Goal: Task Accomplishment & Management: Use online tool/utility

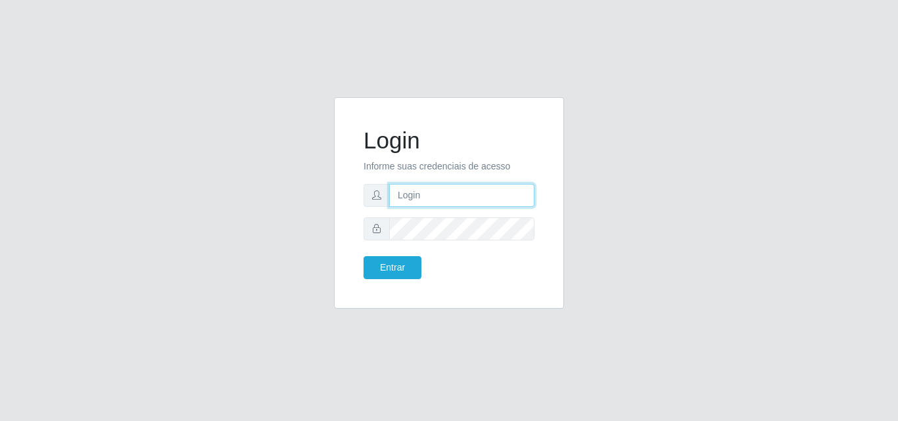
click at [508, 197] on input "text" at bounding box center [461, 195] width 145 height 23
type input "ana@saullus"
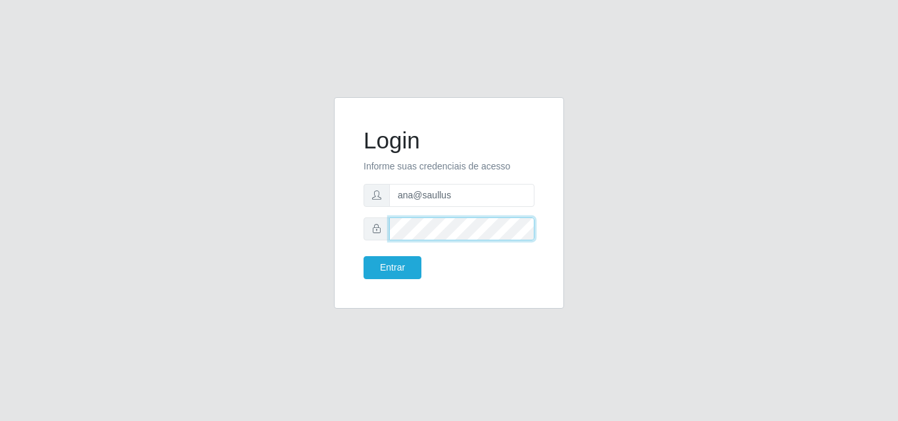
click at [364, 256] on button "Entrar" at bounding box center [393, 267] width 58 height 23
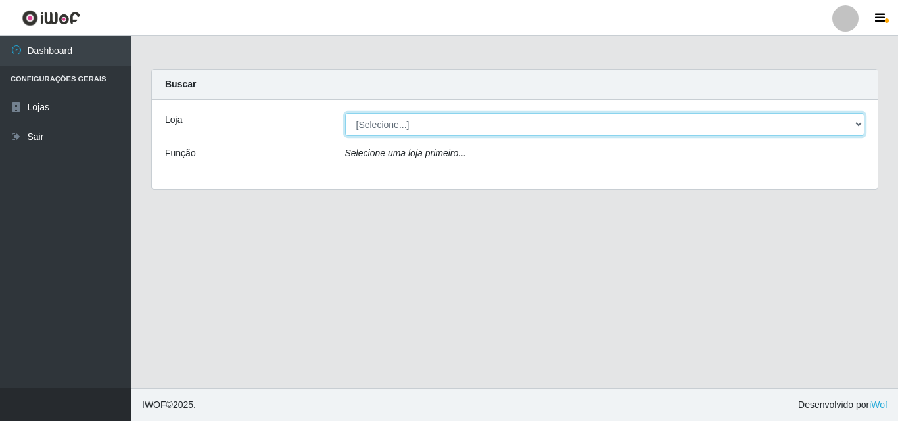
drag, startPoint x: 862, startPoint y: 126, endPoint x: 838, endPoint y: 135, distance: 25.8
click at [862, 126] on select "[Selecione...] Saullus Supermercados" at bounding box center [605, 124] width 520 height 23
select select "423"
click at [345, 113] on select "[Selecione...] Saullus Supermercados" at bounding box center [605, 124] width 520 height 23
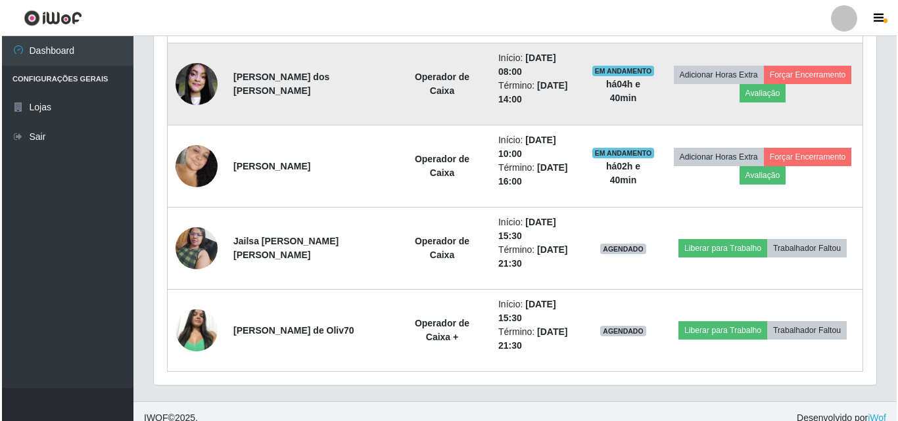
scroll to position [629, 0]
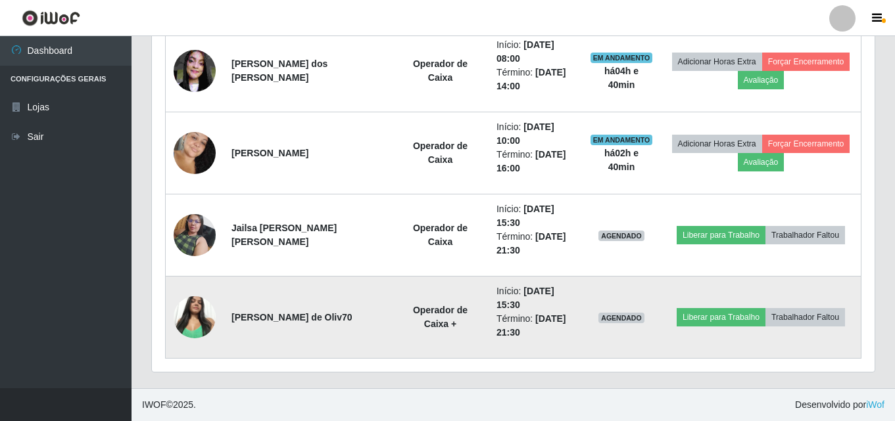
click at [198, 310] on img at bounding box center [195, 317] width 42 height 56
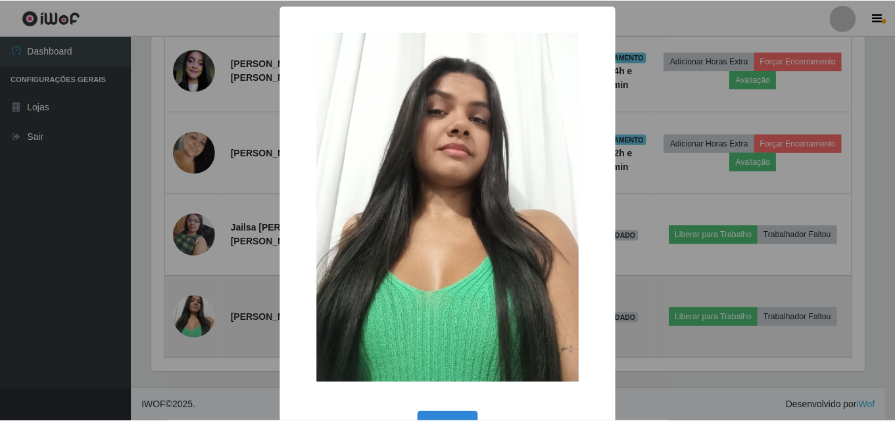
scroll to position [273, 716]
click at [198, 310] on div "× OK Cancel" at bounding box center [449, 210] width 898 height 421
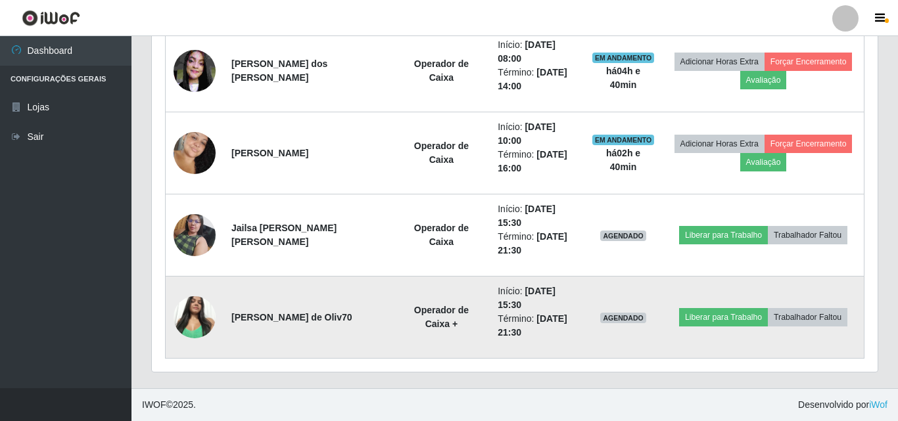
scroll to position [273, 723]
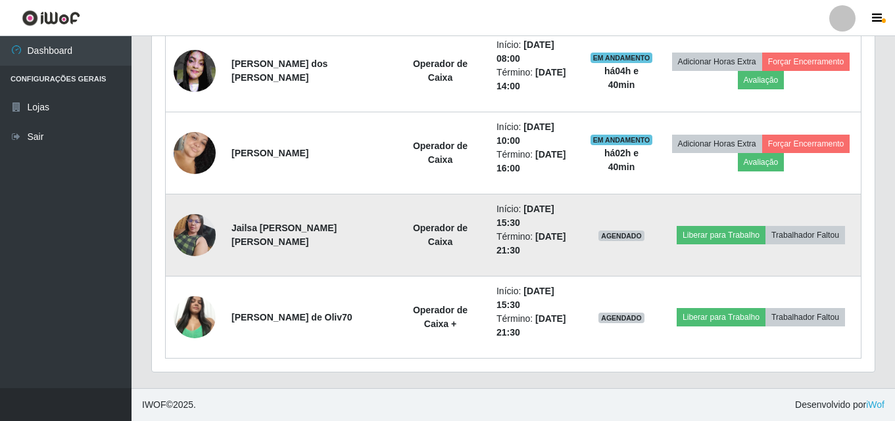
click at [198, 242] on img at bounding box center [195, 235] width 42 height 56
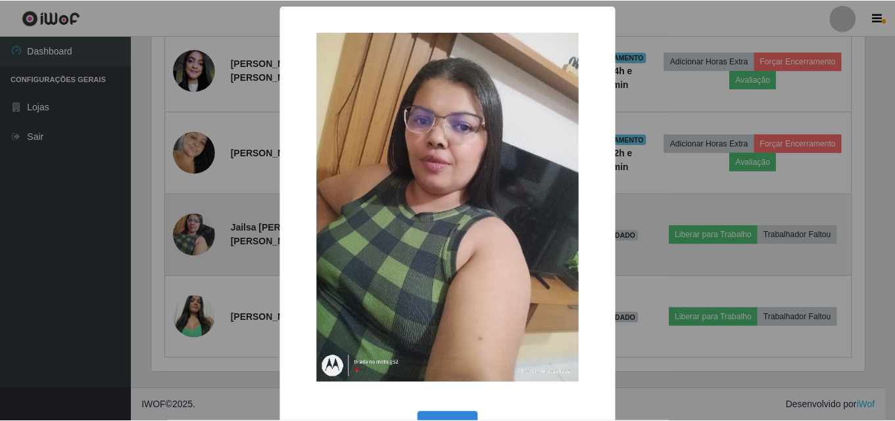
scroll to position [273, 716]
click at [198, 242] on div "× OK Cancel" at bounding box center [449, 210] width 898 height 421
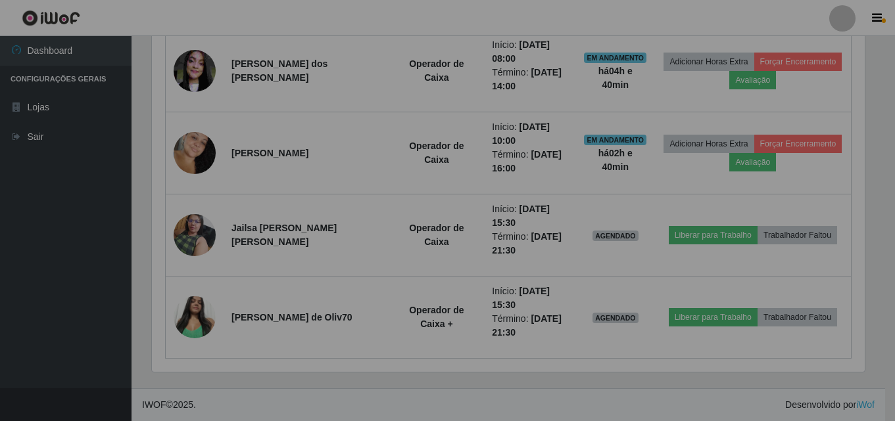
scroll to position [273, 723]
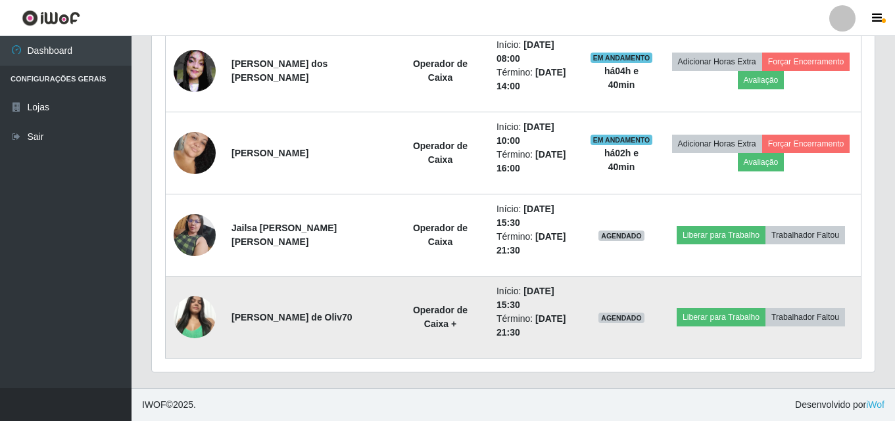
click at [215, 320] on img at bounding box center [195, 317] width 42 height 56
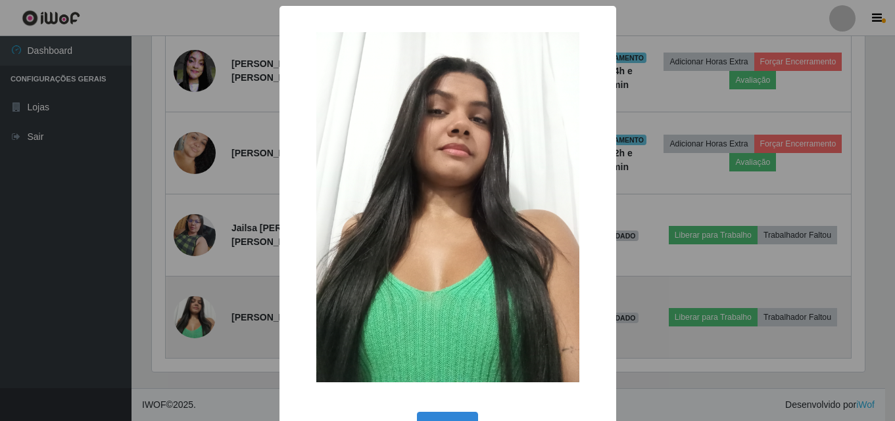
scroll to position [273, 716]
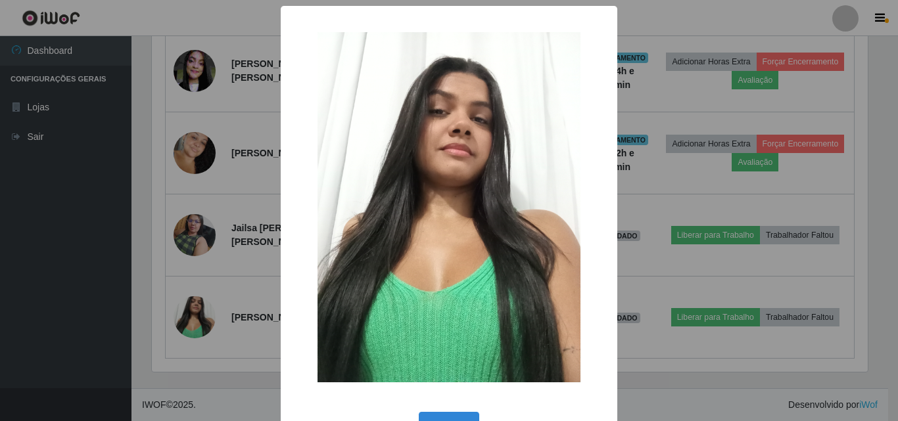
click at [214, 320] on div "× OK Cancel" at bounding box center [449, 210] width 898 height 421
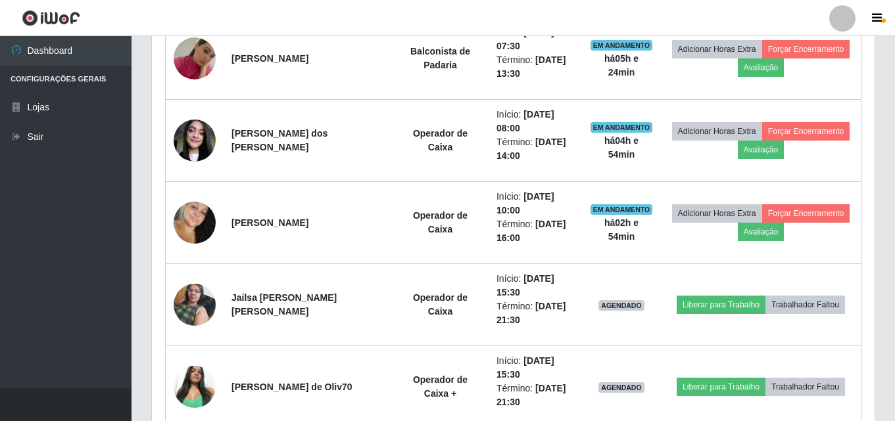
scroll to position [563, 0]
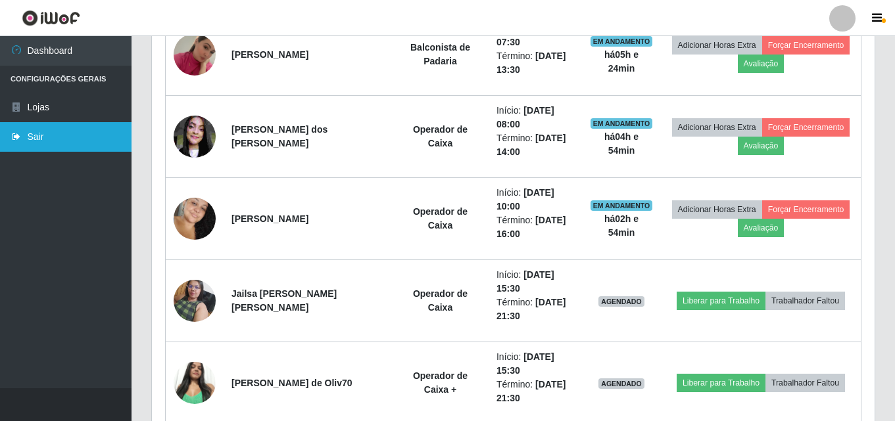
click at [62, 141] on link "Sair" at bounding box center [65, 137] width 131 height 30
